Goal: Information Seeking & Learning: Check status

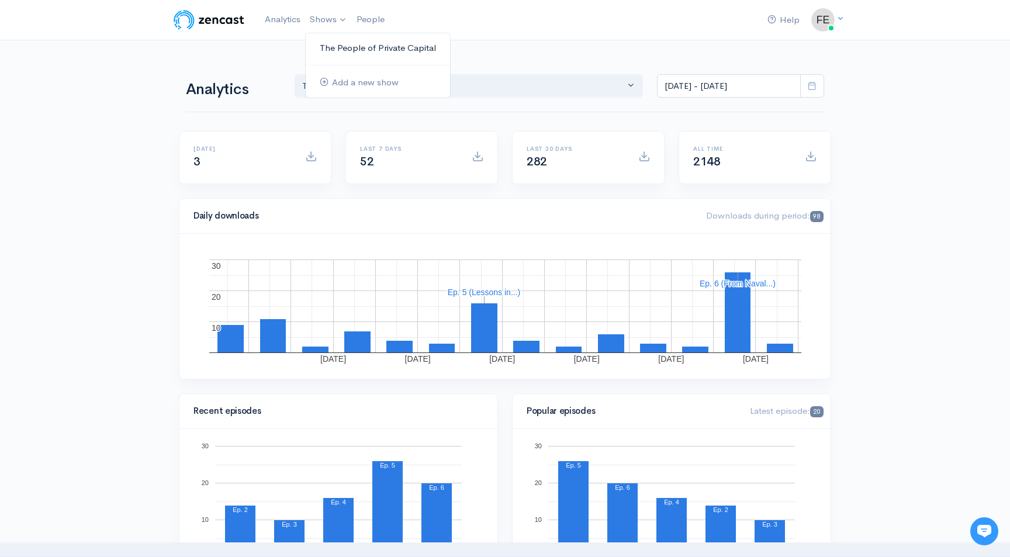
click at [335, 46] on link "The People of Private Capital" at bounding box center [378, 48] width 144 height 20
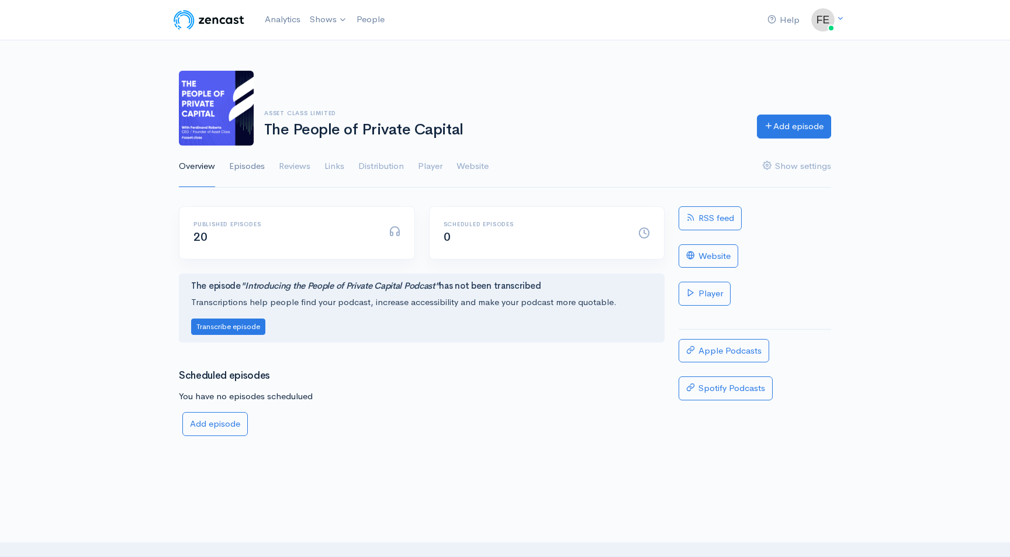
click at [248, 172] on link "Episodes" at bounding box center [247, 167] width 36 height 42
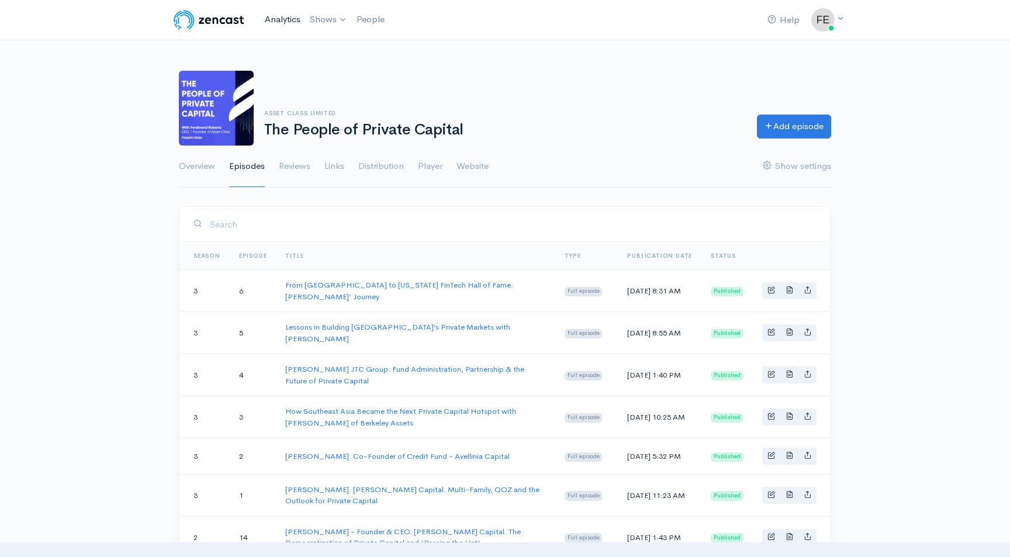
click at [290, 18] on link "Analytics" at bounding box center [282, 19] width 45 height 25
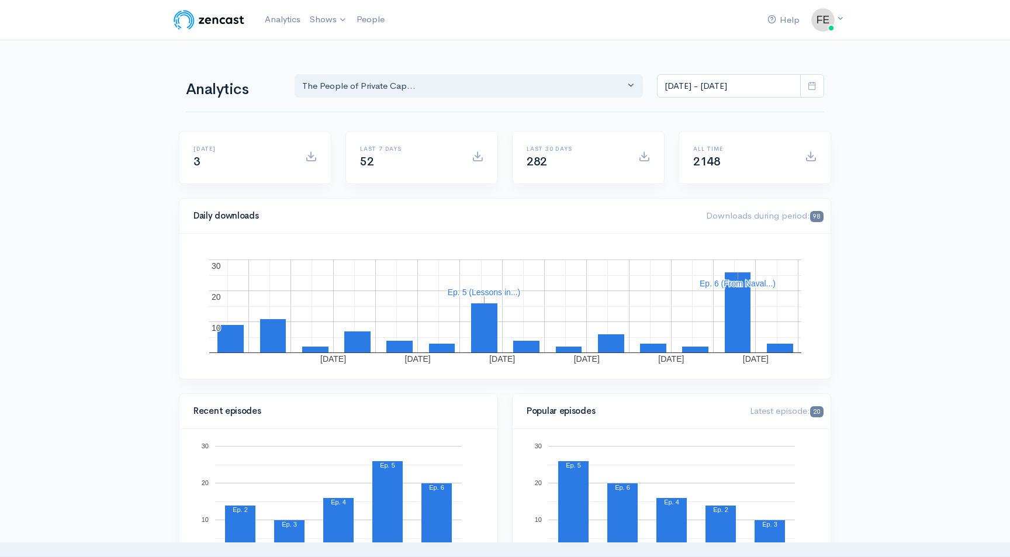
click at [810, 87] on icon at bounding box center [812, 85] width 9 height 9
click at [684, 244] on li "All time" at bounding box center [699, 238] width 82 height 18
type input "Jan 1, 2023 - Oct 2, 2025"
